Goal: Navigation & Orientation: Find specific page/section

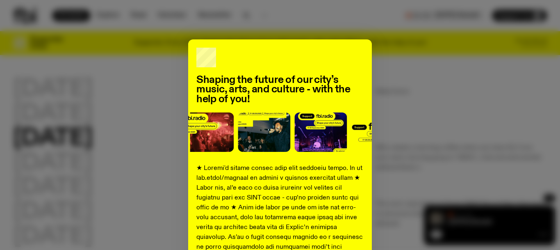
click at [265, 80] on h2 "Shaping the future of our city’s music, arts, and culture - with the help of yo…" at bounding box center [279, 89] width 167 height 29
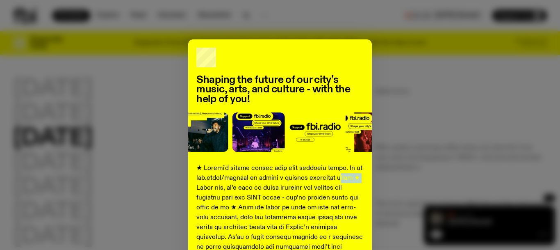
drag, startPoint x: 314, startPoint y: 184, endPoint x: 426, endPoint y: 182, distance: 111.9
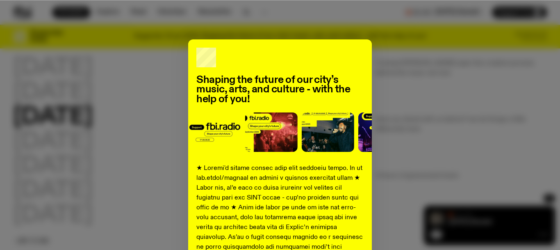
scroll to position [195, 0]
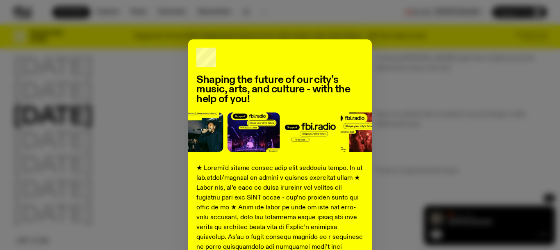
drag, startPoint x: 366, startPoint y: 140, endPoint x: 282, endPoint y: 121, distance: 85.8
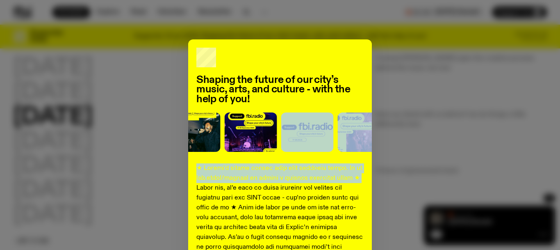
click at [55, 20] on div "Shaping the future of our city’s music, arts, and culture - with the help of yo…" at bounding box center [280, 125] width 560 height 250
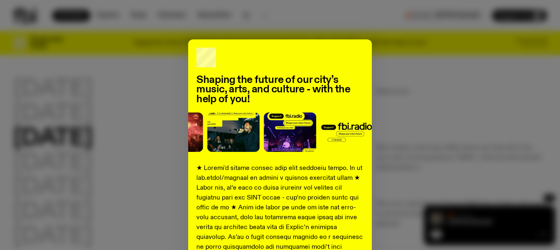
click at [233, 98] on h2 "Shaping the future of our city’s music, arts, and culture - with the help of yo…" at bounding box center [279, 89] width 167 height 29
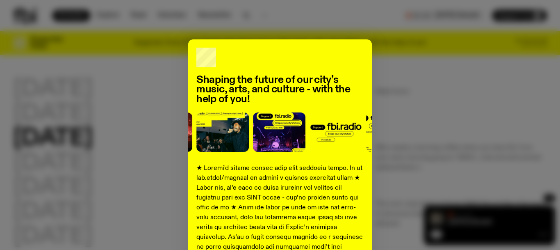
click at [277, 130] on img at bounding box center [279, 131] width 52 height 39
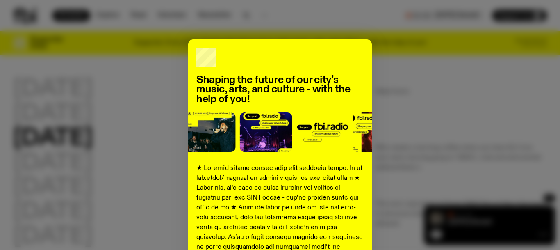
click at [327, 127] on img at bounding box center [322, 131] width 52 height 39
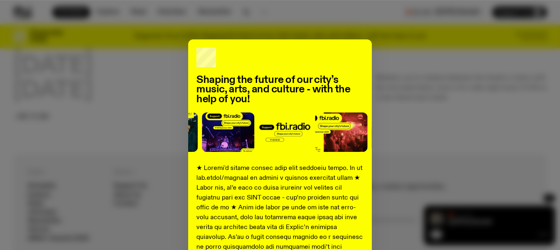
scroll to position [706, 0]
